Goal: Find specific page/section: Find specific page/section

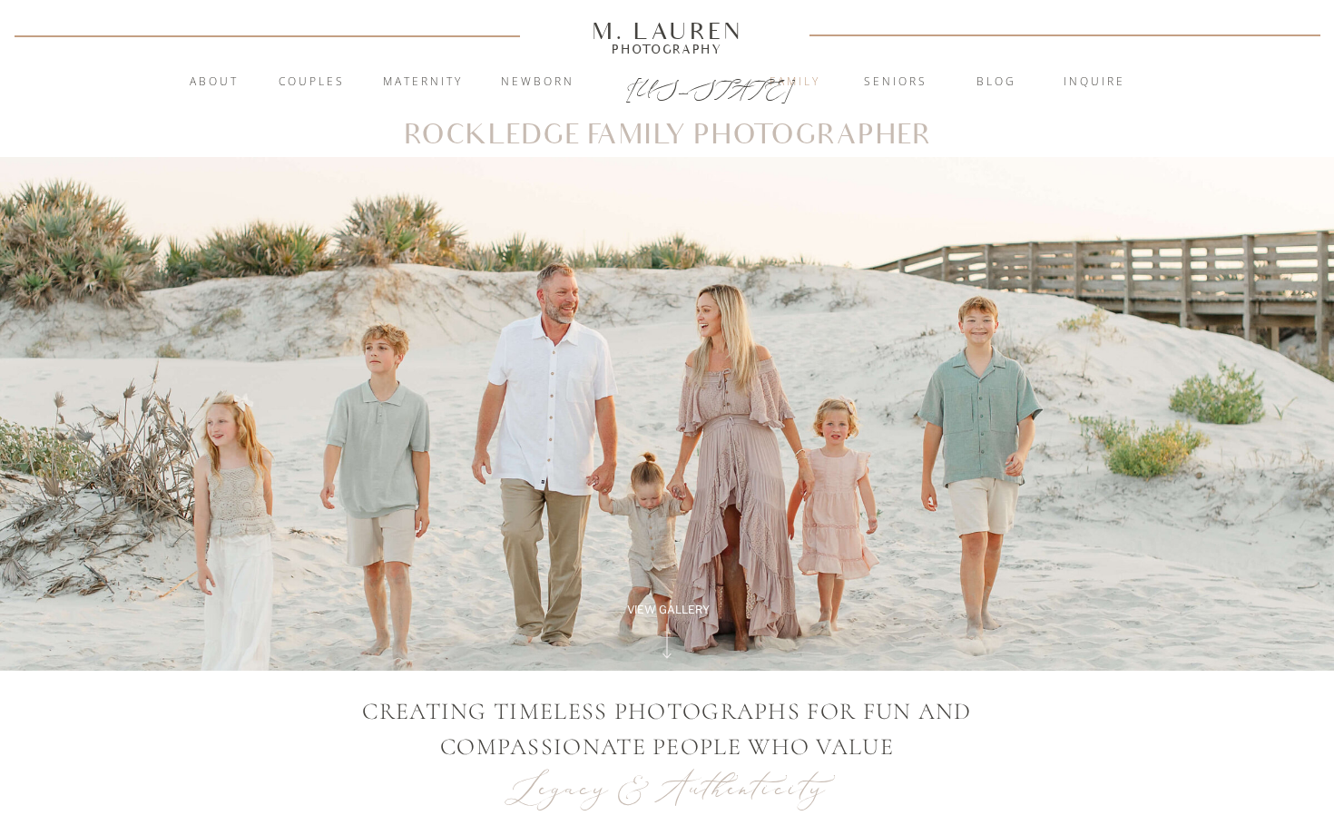
click at [818, 86] on nav "Family" at bounding box center [795, 82] width 98 height 18
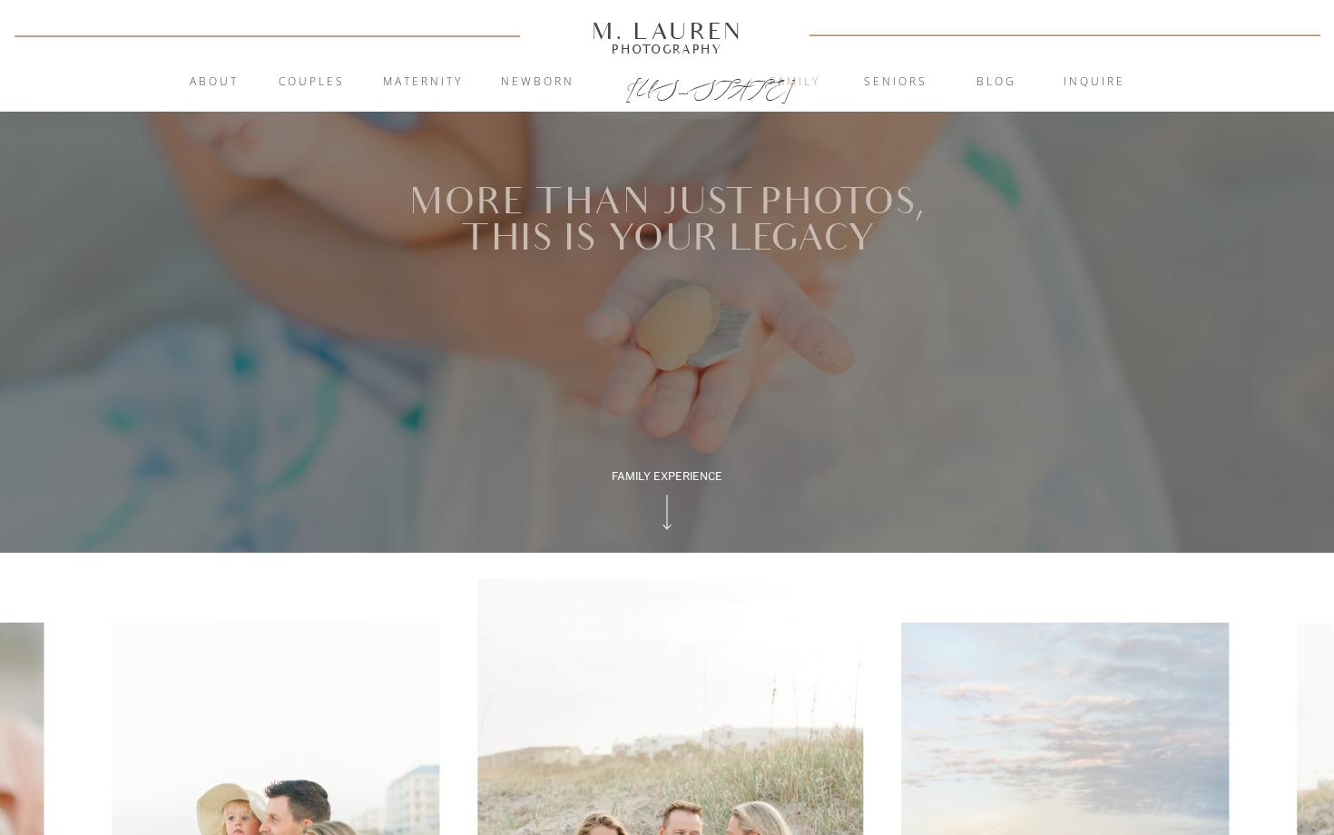
scroll to position [1, 0]
click at [795, 73] on nav "Family" at bounding box center [795, 82] width 98 height 18
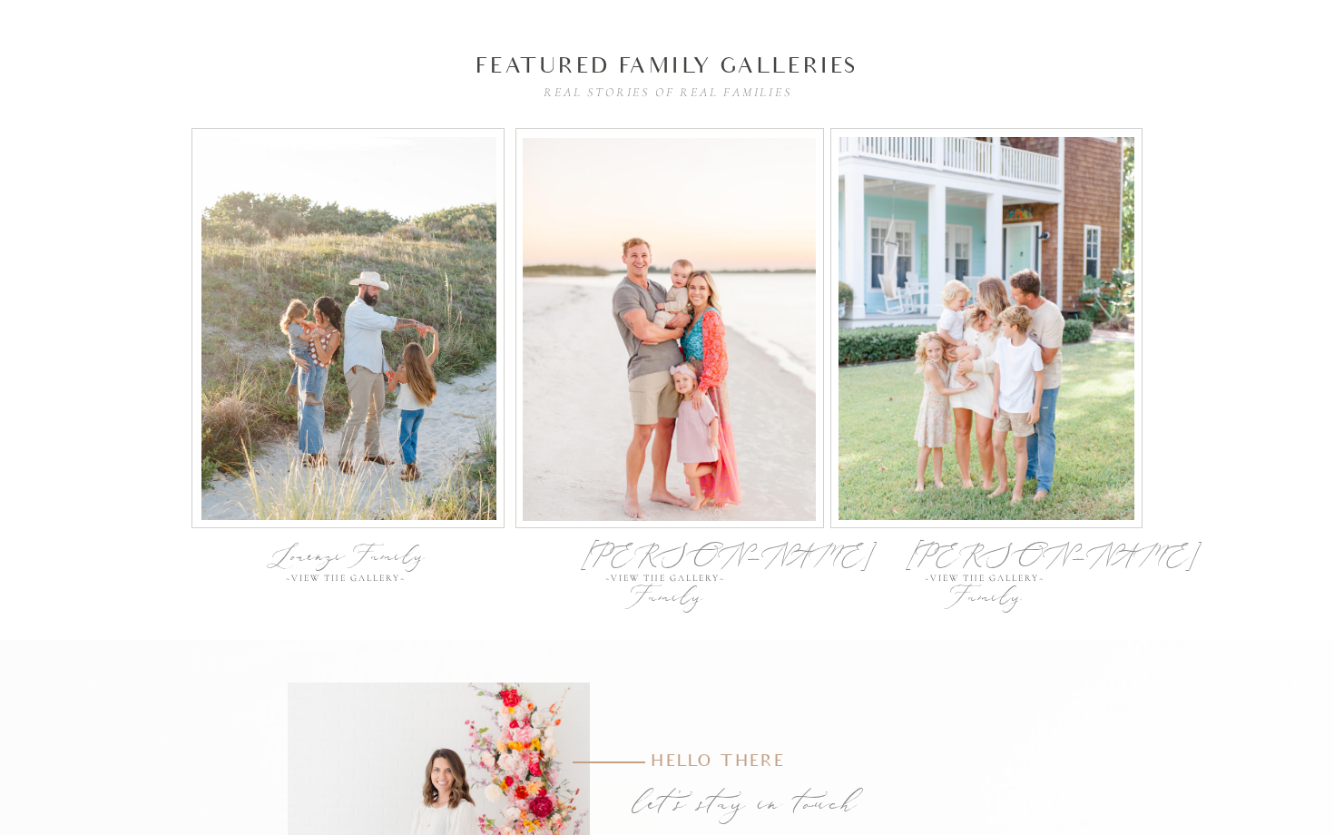
scroll to position [6394, 0]
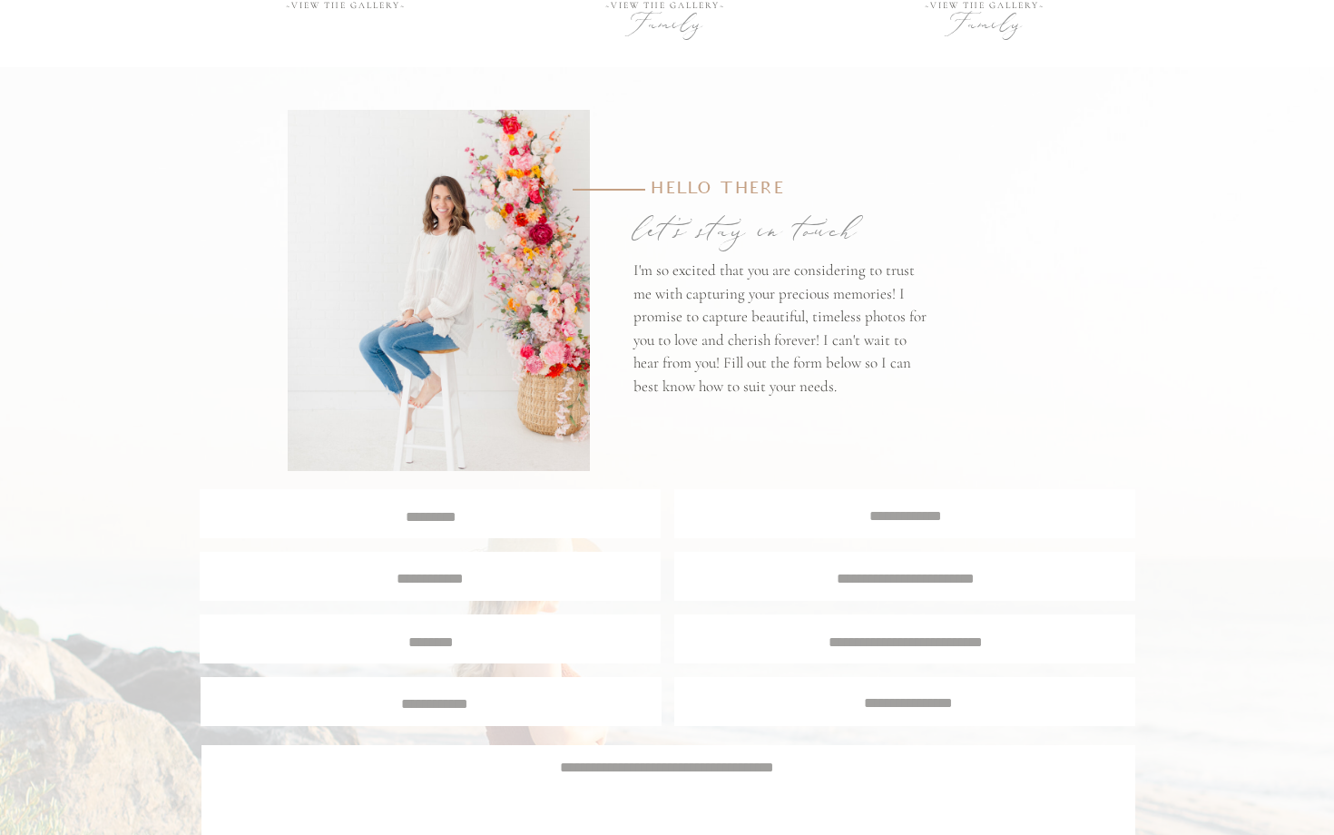
scroll to position [1, 0]
